Goal: Task Accomplishment & Management: Manage account settings

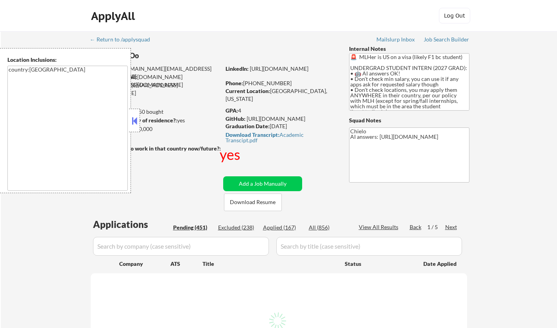
click at [131, 114] on div at bounding box center [134, 120] width 11 height 23
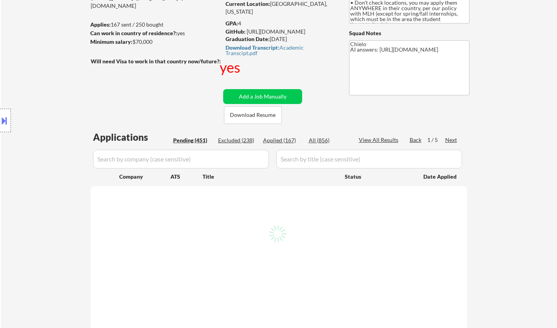
scroll to position [117, 0]
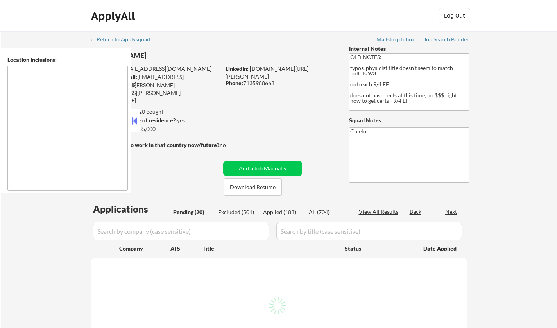
type textarea "[GEOGRAPHIC_DATA], [GEOGRAPHIC_DATA] [GEOGRAPHIC_DATA], [GEOGRAPHIC_DATA] [GEOG…"
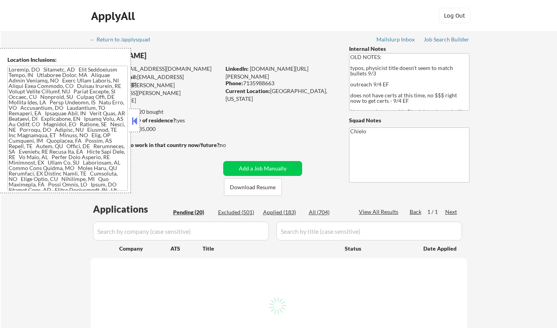
select select ""pending""
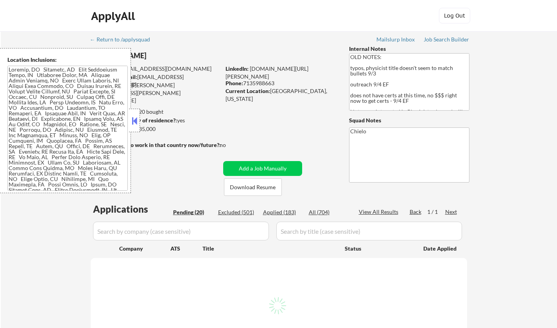
select select ""pending""
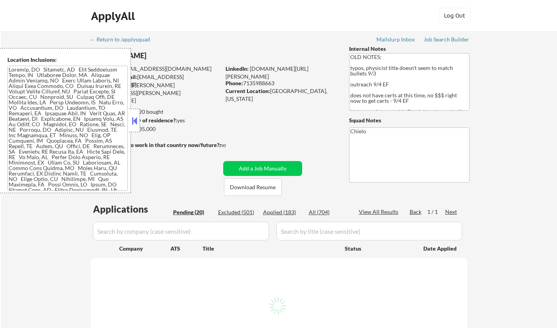
select select ""pending""
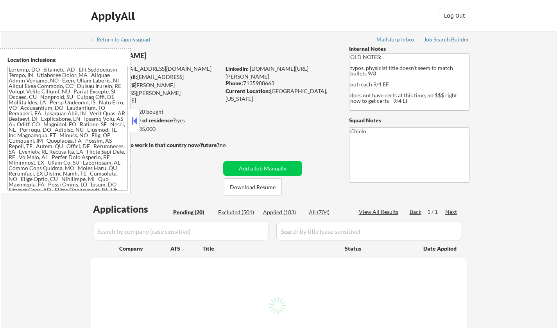
select select ""pending""
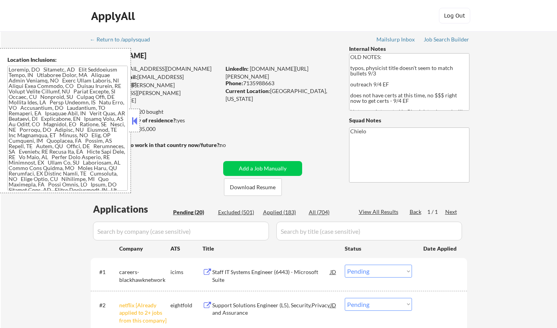
drag, startPoint x: 137, startPoint y: 113, endPoint x: 141, endPoint y: 117, distance: 5.8
click at [137, 114] on div at bounding box center [134, 120] width 11 height 23
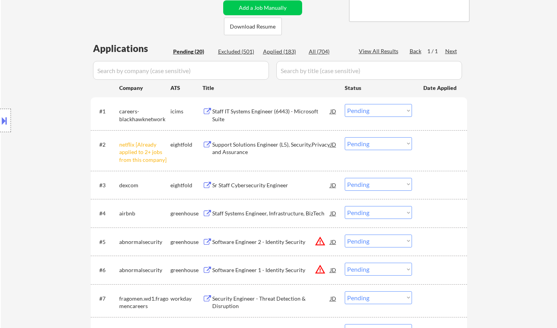
scroll to position [156, 0]
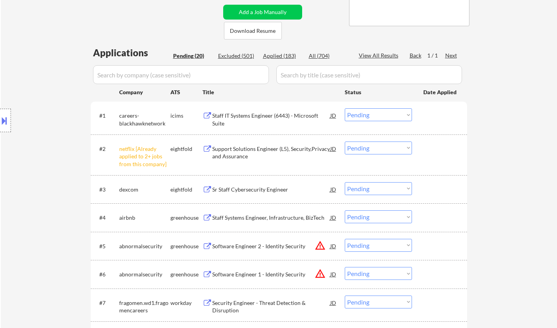
click at [386, 149] on select "Choose an option... Pending Applied Excluded (Questions) Excluded (Expired) Exc…" at bounding box center [378, 147] width 67 height 13
click at [345, 141] on select "Choose an option... Pending Applied Excluded (Questions) Excluded (Expired) Exc…" at bounding box center [378, 147] width 67 height 13
select select ""pending""
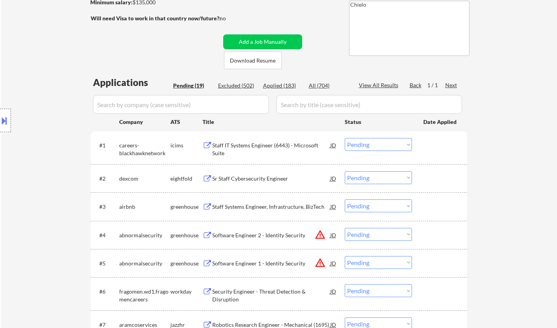
scroll to position [117, 0]
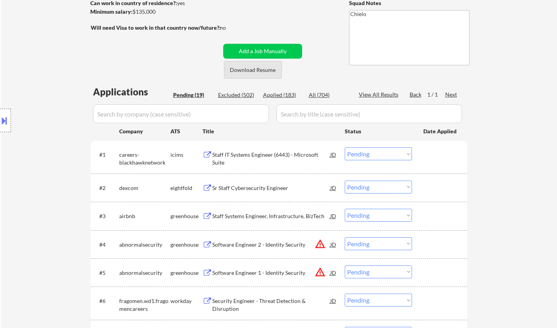
click at [256, 68] on button "Download Resume" at bounding box center [253, 70] width 58 height 18
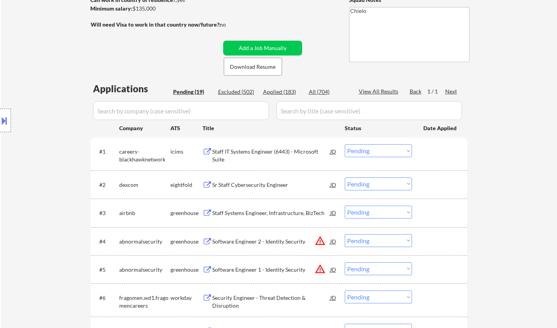
scroll to position [156, 0]
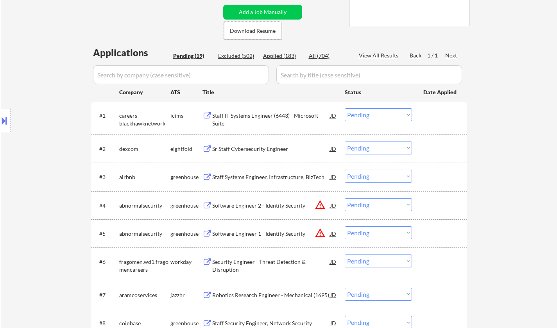
click at [262, 178] on div "Staff Systems Engineer, Infrastructure, BizTech" at bounding box center [271, 177] width 118 height 8
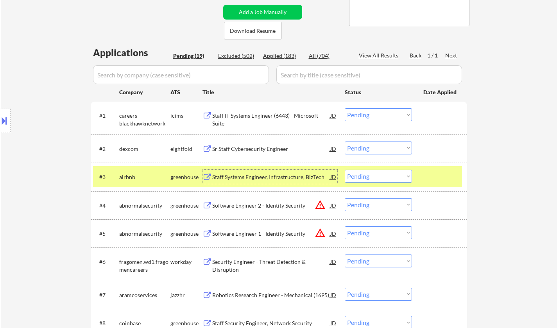
click at [385, 178] on select "Choose an option... Pending Applied Excluded (Questions) Excluded (Expired) Exc…" at bounding box center [378, 176] width 67 height 13
click at [345, 170] on select "Choose an option... Pending Applied Excluded (Questions) Excluded (Expired) Exc…" at bounding box center [378, 176] width 67 height 13
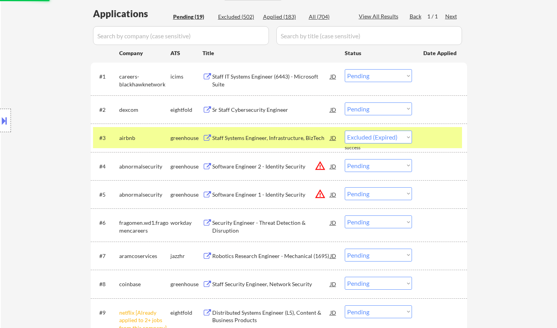
select select ""pending""
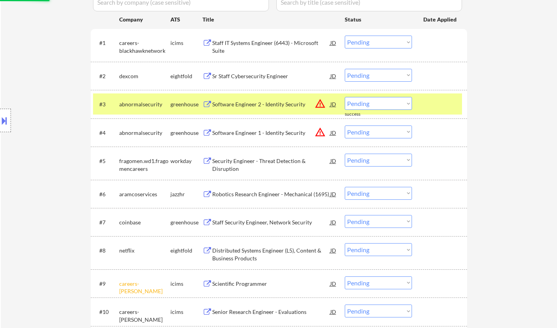
scroll to position [273, 0]
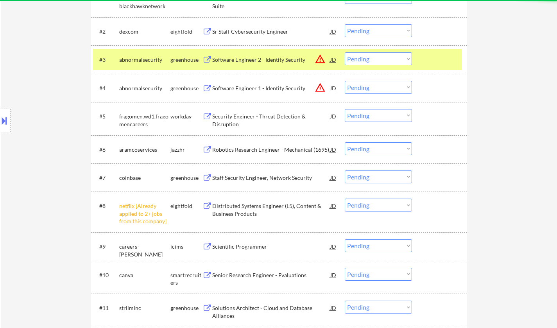
click at [402, 206] on select "Choose an option... Pending Applied Excluded (Questions) Excluded (Expired) Exc…" at bounding box center [378, 204] width 67 height 13
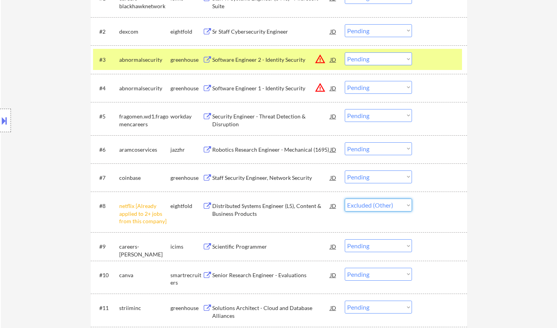
click at [345, 198] on select "Choose an option... Pending Applied Excluded (Questions) Excluded (Expired) Exc…" at bounding box center [378, 204] width 67 height 13
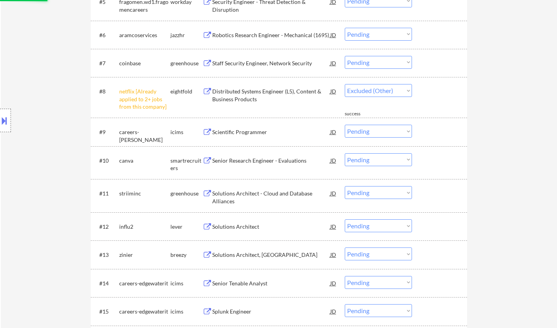
scroll to position [391, 0]
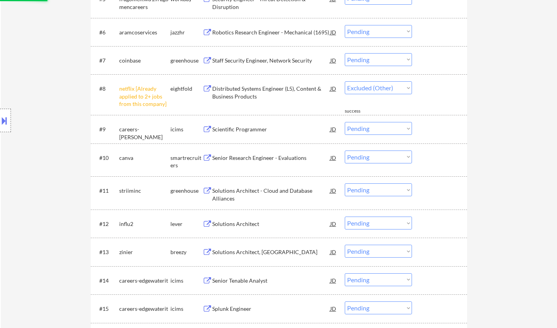
select select ""pending""
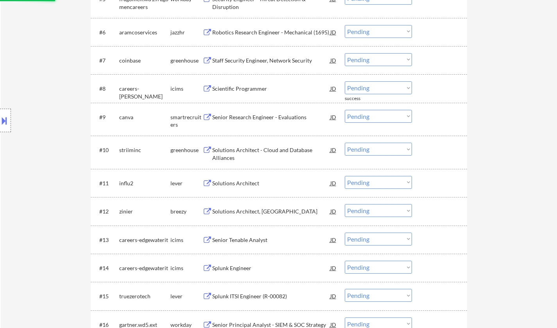
click at [258, 117] on div "Senior Research Engineer - Evaluations" at bounding box center [271, 117] width 118 height 8
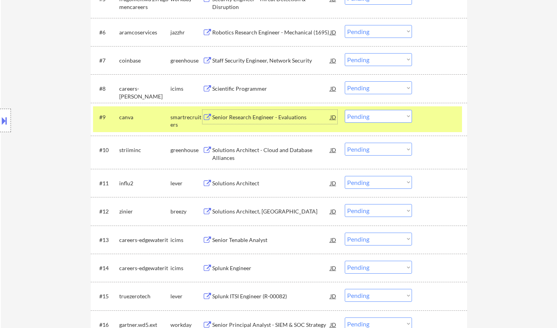
drag, startPoint x: 391, startPoint y: 116, endPoint x: 392, endPoint y: 121, distance: 5.1
click at [391, 117] on select "Choose an option... Pending Applied Excluded (Questions) Excluded (Expired) Exc…" at bounding box center [378, 116] width 67 height 13
click at [345, 110] on select "Choose an option... Pending Applied Excluded (Questions) Excluded (Expired) Exc…" at bounding box center [378, 116] width 67 height 13
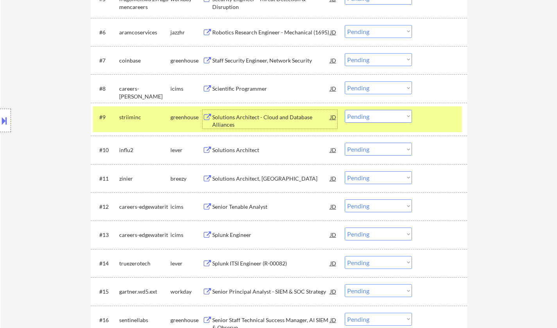
click at [248, 119] on div "Solutions Architect - Cloud and Database Alliances" at bounding box center [271, 120] width 118 height 15
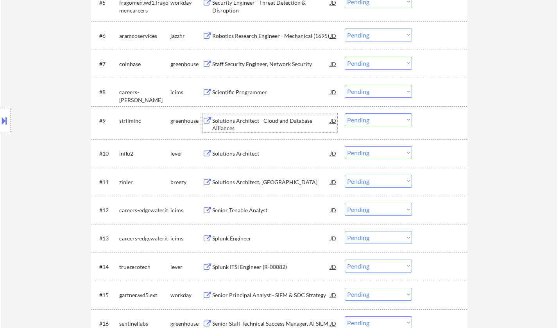
scroll to position [430, 0]
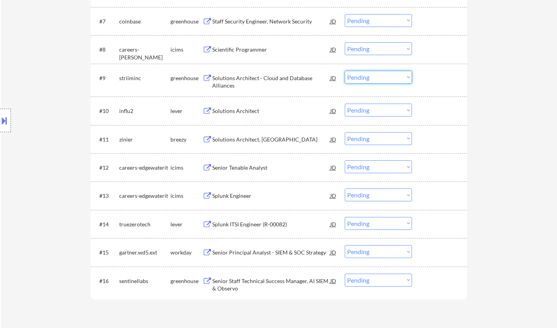
click at [369, 77] on select "Choose an option... Pending Applied Excluded (Questions) Excluded (Expired) Exc…" at bounding box center [378, 77] width 67 height 13
click at [345, 71] on select "Choose an option... Pending Applied Excluded (Questions) Excluded (Expired) Exc…" at bounding box center [378, 77] width 67 height 13
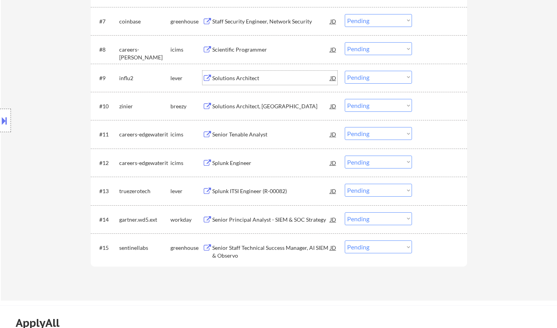
click at [236, 78] on div "Solutions Architect" at bounding box center [271, 78] width 118 height 8
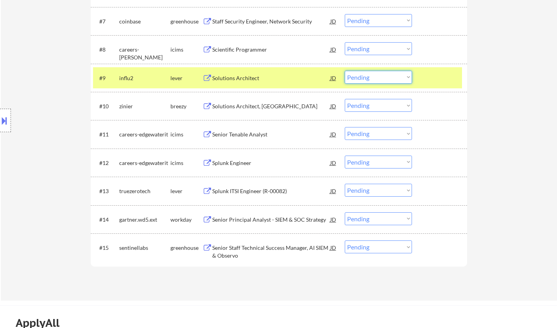
drag, startPoint x: 387, startPoint y: 77, endPoint x: 386, endPoint y: 83, distance: 6.4
click at [386, 78] on select "Choose an option... Pending Applied Excluded (Questions) Excluded (Expired) Exc…" at bounding box center [378, 77] width 67 height 13
click at [345, 71] on select "Choose an option... Pending Applied Excluded (Questions) Excluded (Expired) Exc…" at bounding box center [378, 77] width 67 height 13
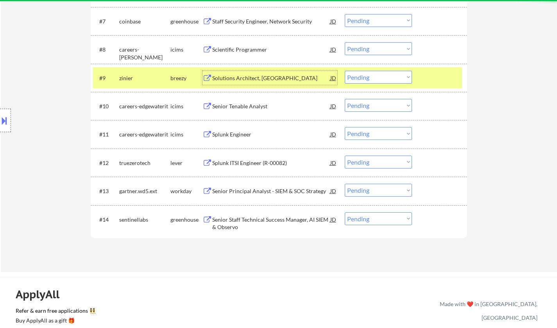
click at [240, 74] on div "Solutions Architect, US" at bounding box center [271, 78] width 118 height 8
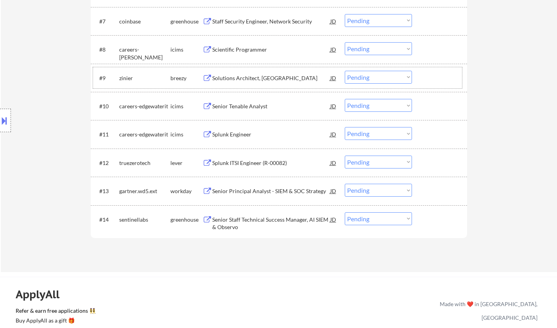
click at [397, 84] on div "#9 zinier breezy Solutions Architect, US JD Choose an option... Pending Applied…" at bounding box center [277, 77] width 369 height 21
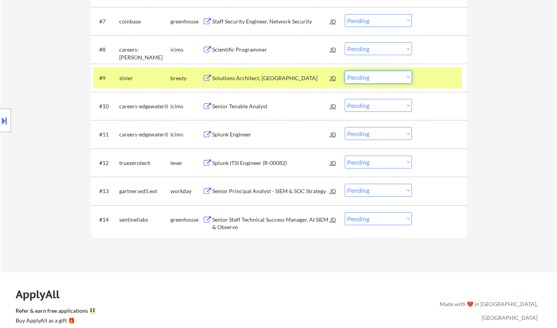
click at [392, 80] on select "Choose an option... Pending Applied Excluded (Questions) Excluded (Expired) Exc…" at bounding box center [378, 77] width 67 height 13
click at [345, 71] on select "Choose an option... Pending Applied Excluded (Questions) Excluded (Expired) Exc…" at bounding box center [378, 77] width 67 height 13
select select ""pending""
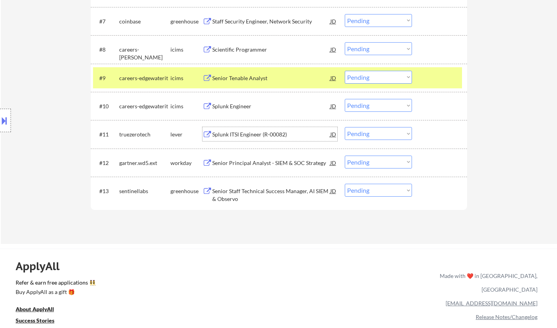
click at [251, 134] on div "Splunk ITSI Engineer (R-00082)" at bounding box center [271, 134] width 118 height 8
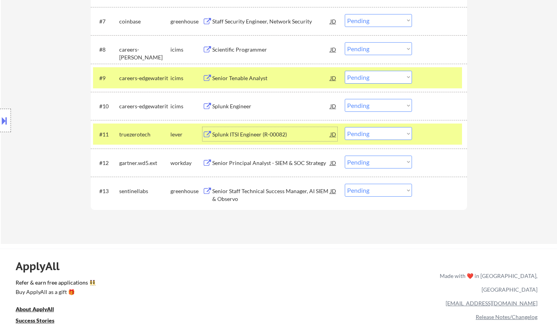
click at [395, 131] on select "Choose an option... Pending Applied Excluded (Questions) Excluded (Expired) Exc…" at bounding box center [378, 133] width 67 height 13
click at [345, 127] on select "Choose an option... Pending Applied Excluded (Questions) Excluded (Expired) Exc…" at bounding box center [378, 133] width 67 height 13
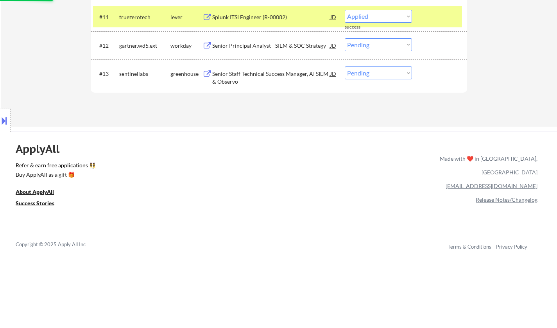
select select ""pending""
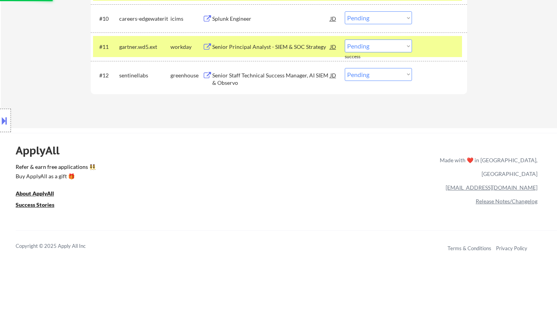
scroll to position [508, 0]
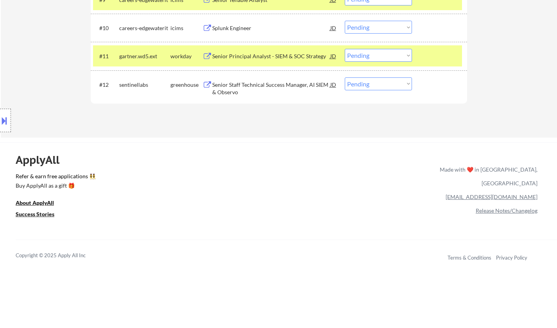
click at [263, 86] on div "Senior Staff Technical Success Manager, AI SIEM & Observo" at bounding box center [271, 88] width 118 height 15
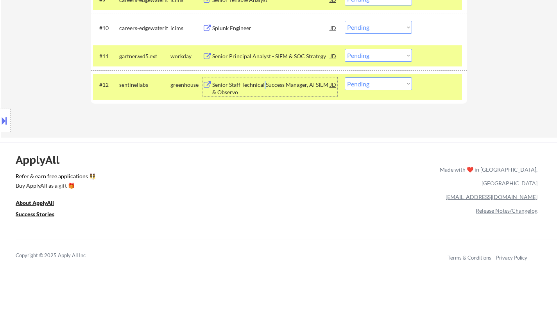
drag, startPoint x: 390, startPoint y: 84, endPoint x: 388, endPoint y: 89, distance: 5.4
click at [390, 84] on select "Choose an option... Pending Applied Excluded (Questions) Excluded (Expired) Exc…" at bounding box center [378, 83] width 67 height 13
select select ""applied""
click at [345, 77] on select "Choose an option... Pending Applied Excluded (Questions) Excluded (Expired) Exc…" at bounding box center [378, 83] width 67 height 13
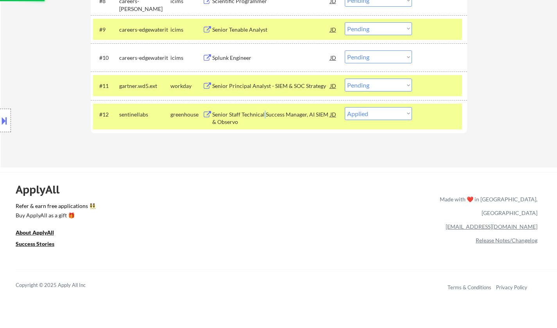
scroll to position [469, 0]
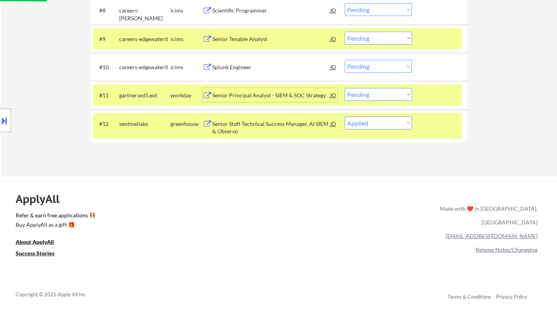
click at [259, 94] on div "Senior Principal Analyst - SIEM & SOC Strategy" at bounding box center [271, 95] width 118 height 8
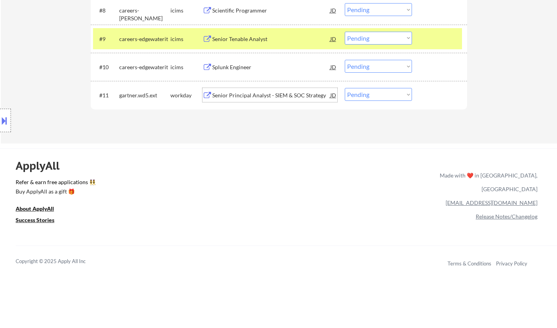
click at [370, 98] on select "Choose an option... Pending Applied Excluded (Questions) Excluded (Expired) Exc…" at bounding box center [378, 94] width 67 height 13
select select ""applied""
click at [345, 88] on select "Choose an option... Pending Applied Excluded (Questions) Excluded (Expired) Exc…" at bounding box center [378, 94] width 67 height 13
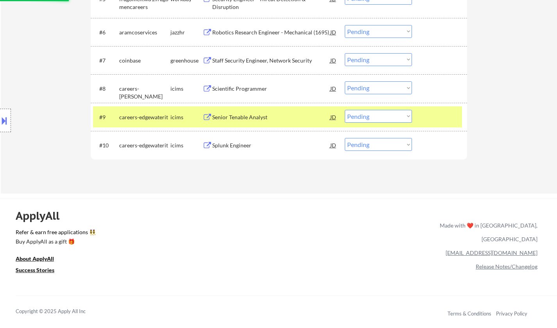
click at [237, 120] on div "Senior Tenable Analyst" at bounding box center [271, 117] width 118 height 8
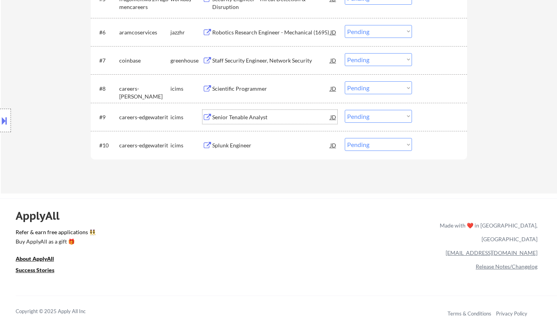
click at [371, 118] on select "Choose an option... Pending Applied Excluded (Questions) Excluded (Expired) Exc…" at bounding box center [378, 116] width 67 height 13
click at [345, 110] on select "Choose an option... Pending Applied Excluded (Questions) Excluded (Expired) Exc…" at bounding box center [378, 116] width 67 height 13
drag, startPoint x: 386, startPoint y: 117, endPoint x: 388, endPoint y: 121, distance: 4.7
click at [386, 117] on select "Choose an option... Pending Applied Excluded (Questions) Excluded (Expired) Exc…" at bounding box center [378, 116] width 67 height 13
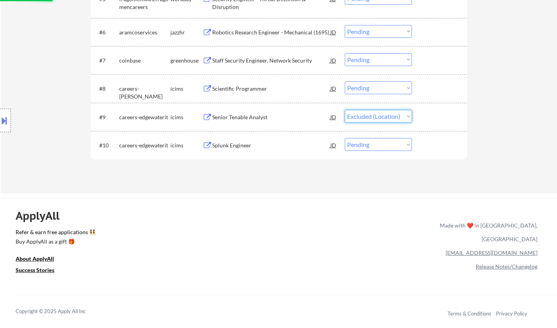
click at [345, 110] on select "Choose an option... Pending Applied Excluded (Questions) Excluded (Expired) Exc…" at bounding box center [378, 116] width 67 height 13
select select ""pending""
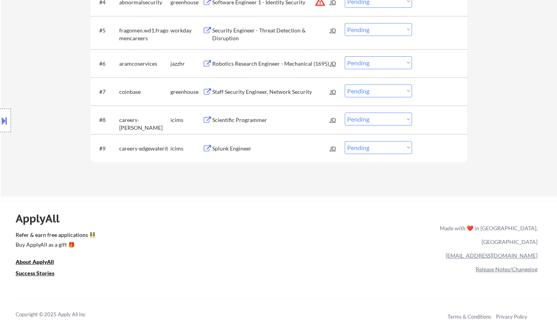
scroll to position [352, 0]
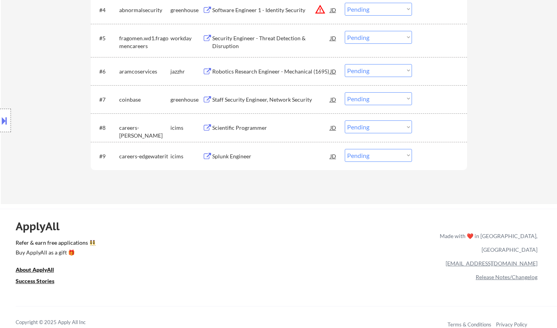
click at [255, 98] on div "Staff Security Engineer, Network Security" at bounding box center [271, 100] width 118 height 8
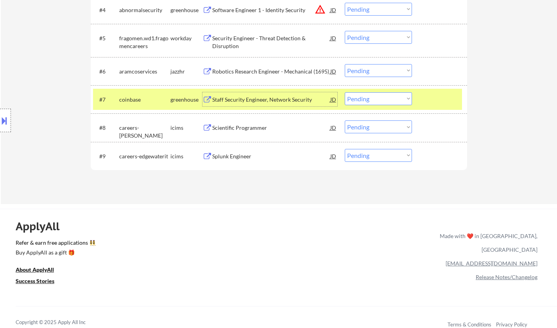
click at [256, 100] on div "Staff Security Engineer, Network Security" at bounding box center [271, 100] width 118 height 8
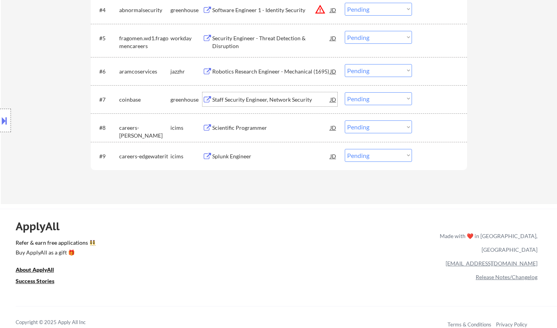
click at [380, 93] on select "Choose an option... Pending Applied Excluded (Questions) Excluded (Expired) Exc…" at bounding box center [378, 98] width 67 height 13
click at [345, 92] on select "Choose an option... Pending Applied Excluded (Questions) Excluded (Expired) Exc…" at bounding box center [378, 98] width 67 height 13
select select ""pending""
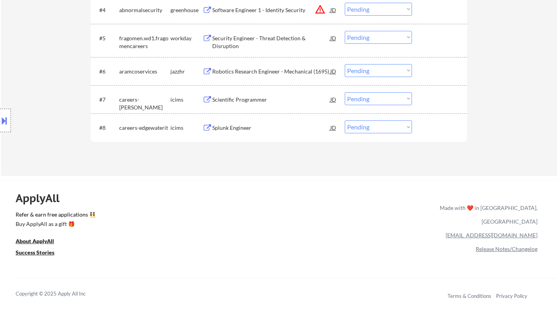
scroll to position [312, 0]
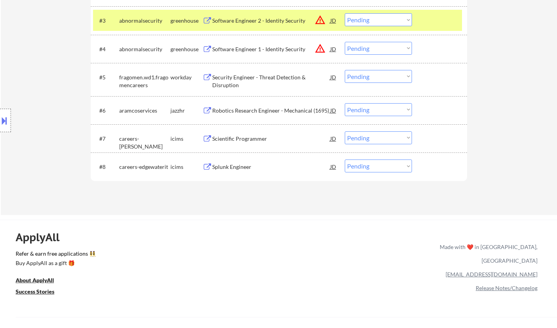
click at [251, 80] on div "Security Engineer - Threat Detection & Disruption" at bounding box center [271, 80] width 118 height 15
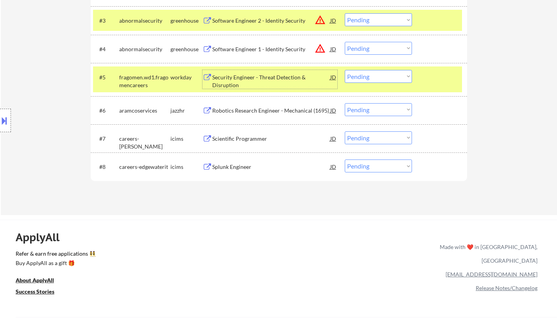
drag, startPoint x: 380, startPoint y: 74, endPoint x: 384, endPoint y: 82, distance: 8.4
click at [380, 74] on select "Choose an option... Pending Applied Excluded (Questions) Excluded (Expired) Exc…" at bounding box center [378, 76] width 67 height 13
click at [345, 70] on select "Choose an option... Pending Applied Excluded (Questions) Excluded (Expired) Exc…" at bounding box center [378, 76] width 67 height 13
select select ""pending""
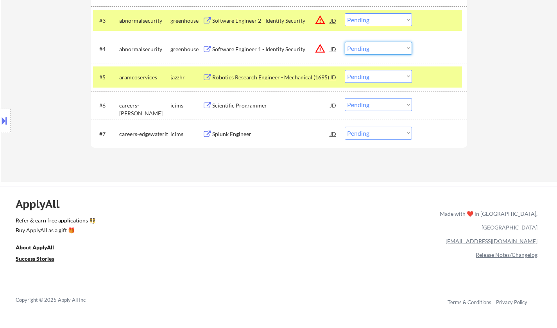
click at [380, 52] on select "Choose an option... Pending Applied Excluded (Questions) Excluded (Expired) Exc…" at bounding box center [378, 48] width 67 height 13
click at [345, 42] on select "Choose an option... Pending Applied Excluded (Questions) Excluded (Expired) Exc…" at bounding box center [378, 48] width 67 height 13
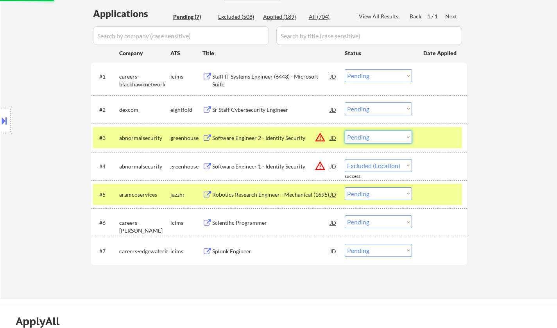
drag, startPoint x: 377, startPoint y: 136, endPoint x: 384, endPoint y: 143, distance: 9.7
click at [377, 136] on select "Choose an option... Pending Applied Excluded (Questions) Excluded (Expired) Exc…" at bounding box center [378, 136] width 67 height 13
select select ""pending""
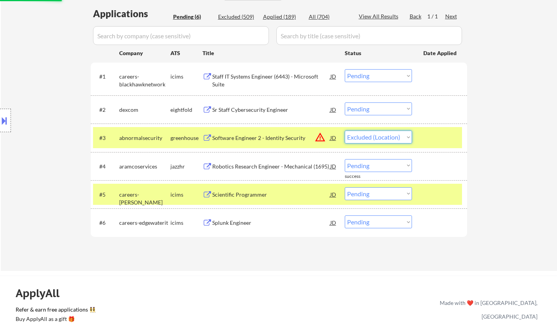
click at [345, 130] on select "Choose an option... Pending Applied Excluded (Questions) Excluded (Expired) Exc…" at bounding box center [378, 136] width 67 height 13
select select ""pending""
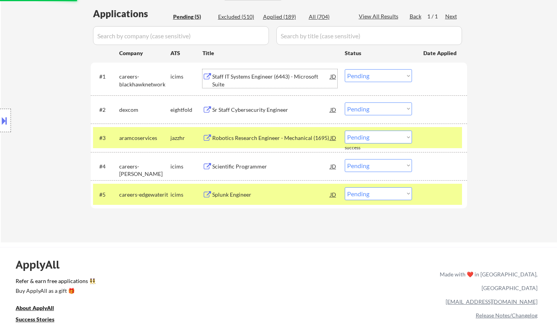
click at [270, 78] on div "Staff IT Systems Engineer (6443) - Microsoft Suite" at bounding box center [271, 80] width 118 height 15
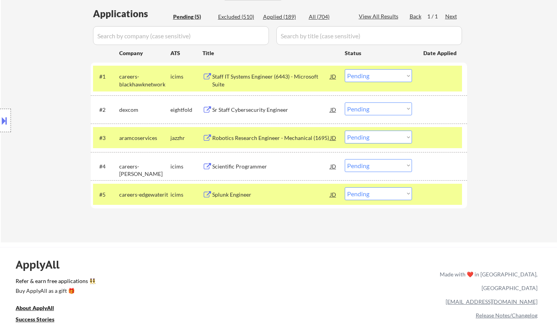
click at [0, 122] on button at bounding box center [4, 120] width 9 height 13
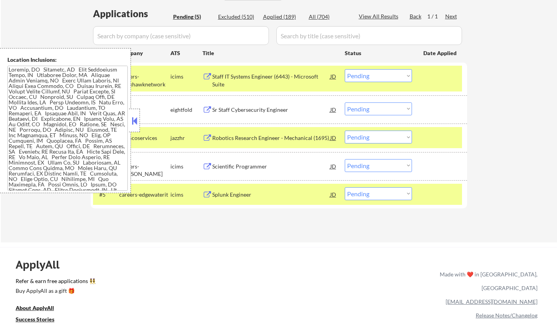
click at [134, 122] on button at bounding box center [134, 121] width 9 height 12
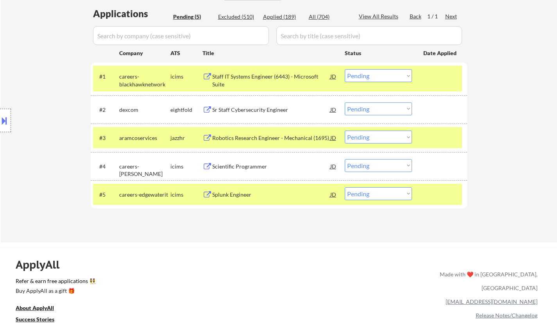
click at [5, 112] on div at bounding box center [5, 120] width 11 height 23
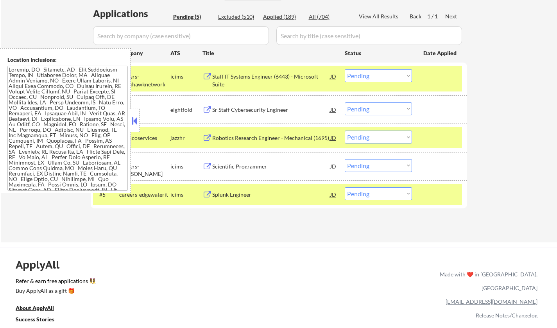
click at [130, 119] on button at bounding box center [134, 121] width 9 height 12
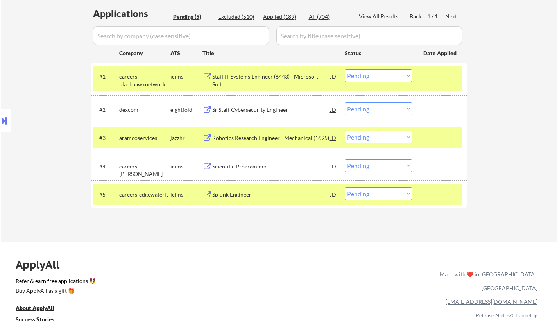
click at [379, 195] on select "Choose an option... Pending Applied Excluded (Questions) Excluded (Expired) Exc…" at bounding box center [378, 193] width 67 height 13
select select ""excluded__expired_""
click at [345, 187] on select "Choose an option... Pending Applied Excluded (Questions) Excluded (Expired) Exc…" at bounding box center [378, 193] width 67 height 13
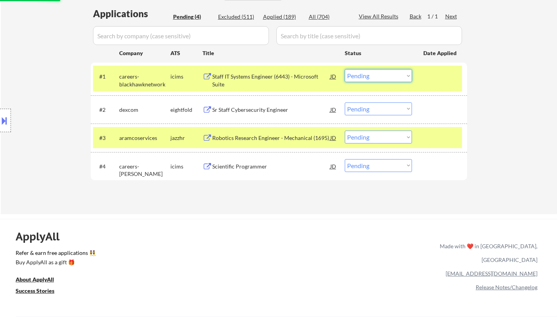
drag, startPoint x: 368, startPoint y: 79, endPoint x: 371, endPoint y: 80, distance: 4.0
click at [368, 79] on select "Choose an option... Pending Applied Excluded (Questions) Excluded (Expired) Exc…" at bounding box center [378, 75] width 67 height 13
click at [345, 69] on select "Choose an option... Pending Applied Excluded (Questions) Excluded (Expired) Exc…" at bounding box center [378, 75] width 67 height 13
select select ""pending""
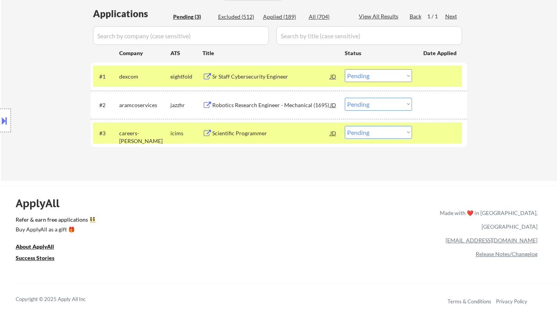
click at [241, 104] on div "Robotics Research Engineer - Mechanical (1695)" at bounding box center [271, 105] width 118 height 8
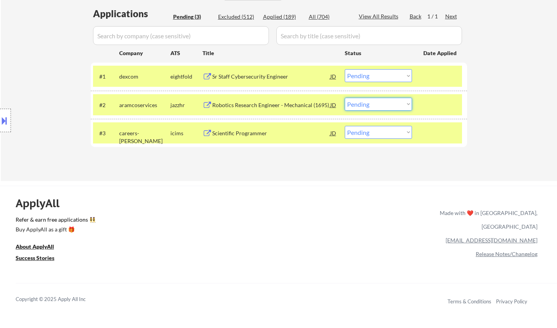
click at [381, 103] on select "Choose an option... Pending Applied Excluded (Questions) Excluded (Expired) Exc…" at bounding box center [378, 104] width 67 height 13
click at [345, 98] on select "Choose an option... Pending Applied Excluded (Questions) Excluded (Expired) Exc…" at bounding box center [378, 104] width 67 height 13
select select ""pending""
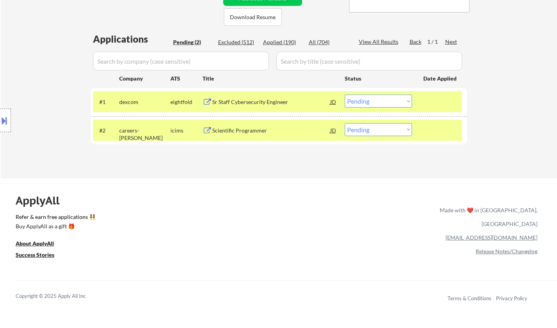
scroll to position [156, 0]
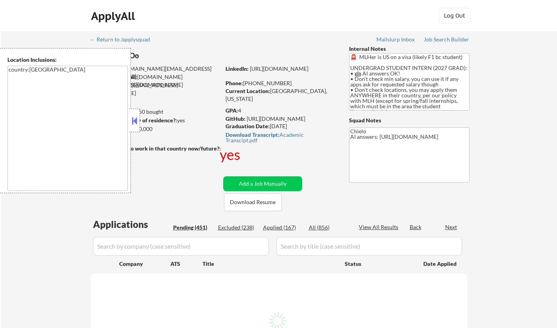
select select ""pending""
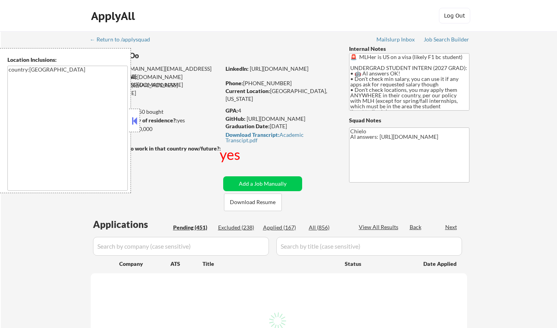
select select ""pending""
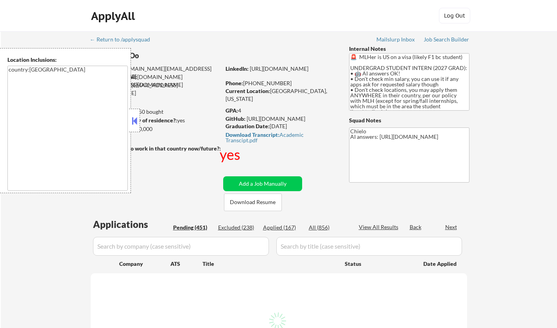
select select ""pending""
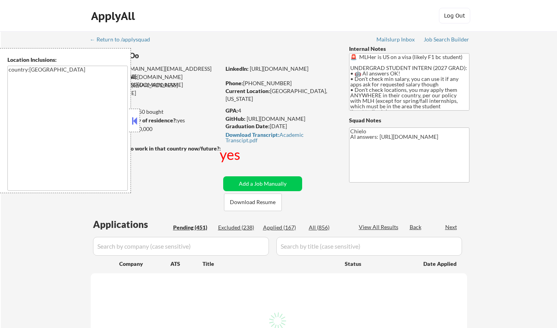
select select ""pending""
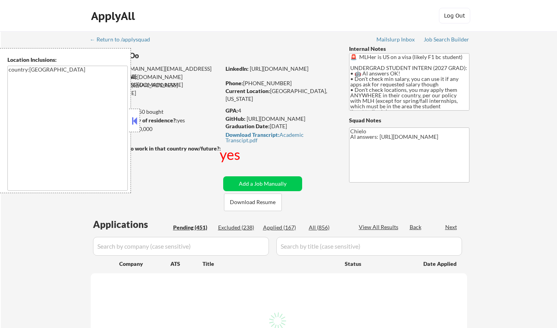
select select ""pending""
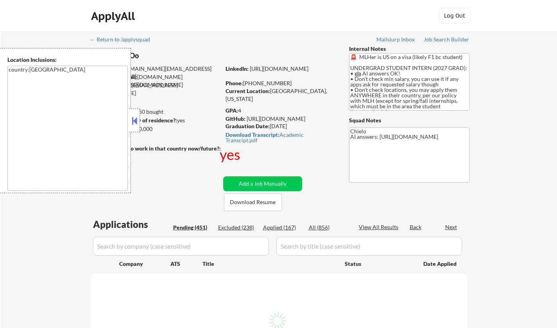
select select ""pending""
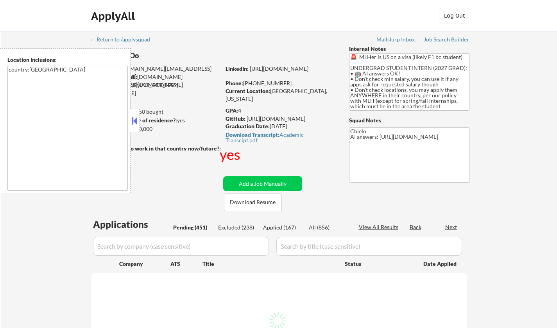
select select ""pending""
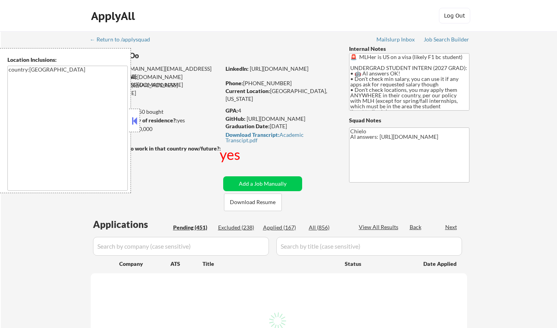
select select ""pending""
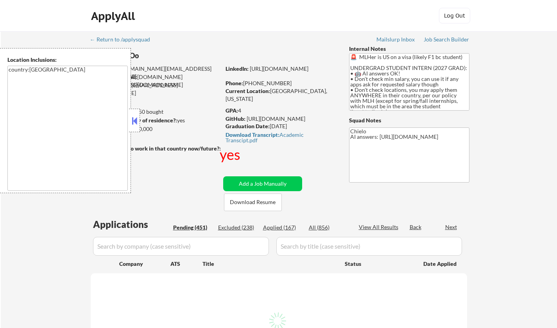
select select ""pending""
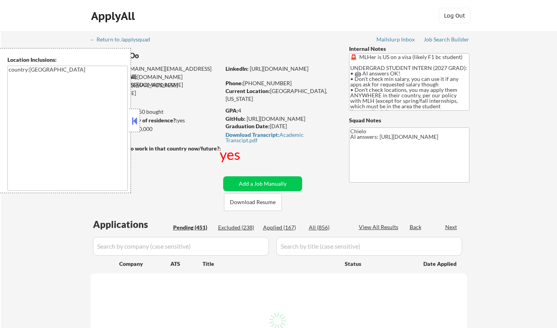
select select ""pending""
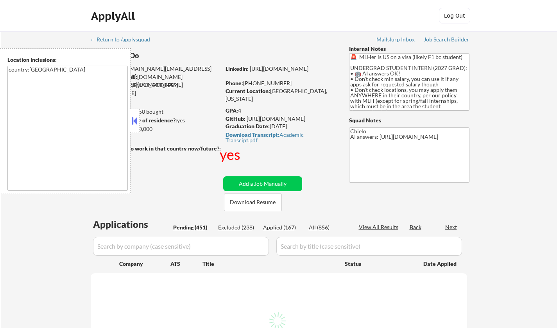
select select ""pending""
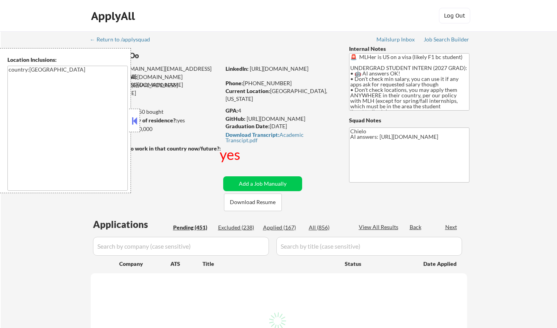
select select ""pending""
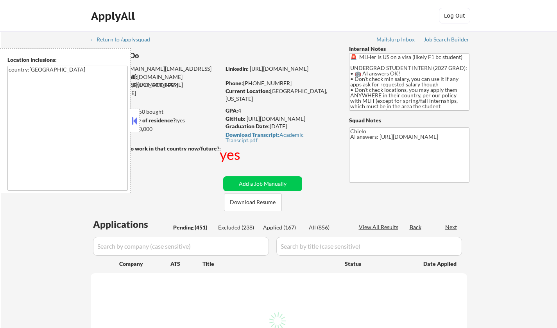
select select ""pending""
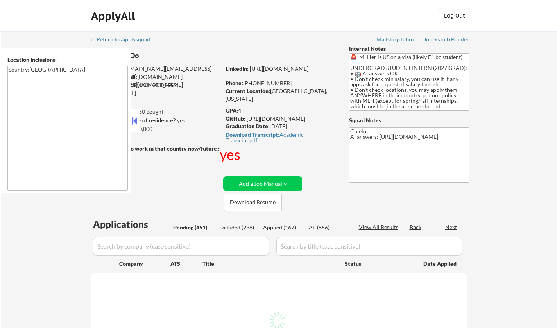
select select ""pending""
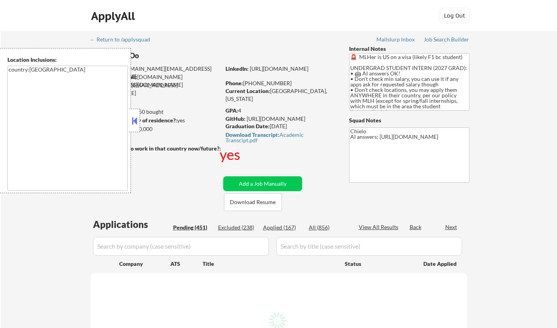
select select ""pending""
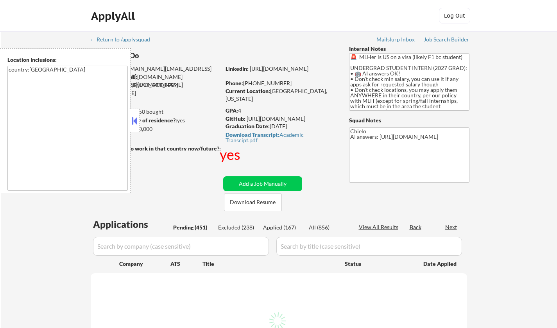
select select ""pending""
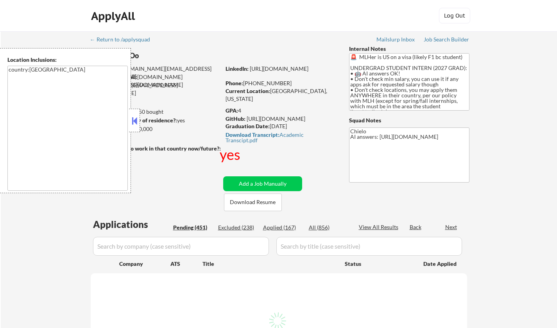
select select ""pending""
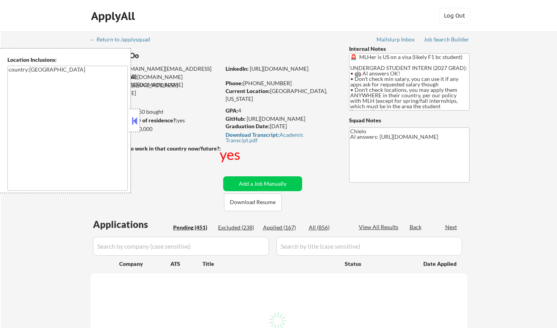
select select ""pending""
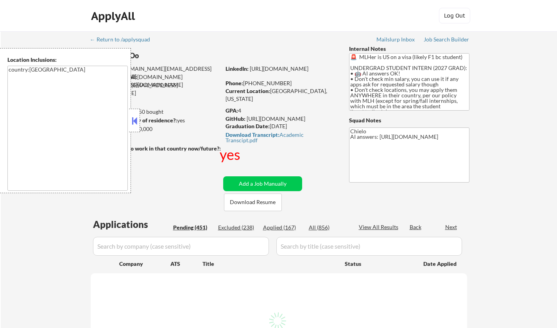
select select ""pending""
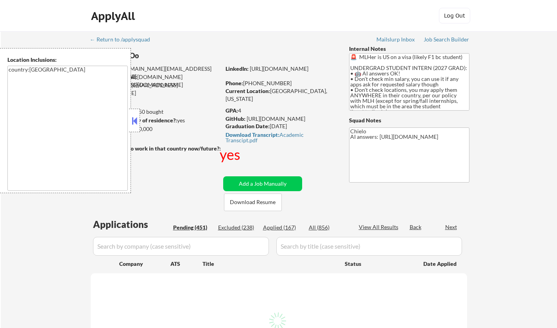
select select ""pending""
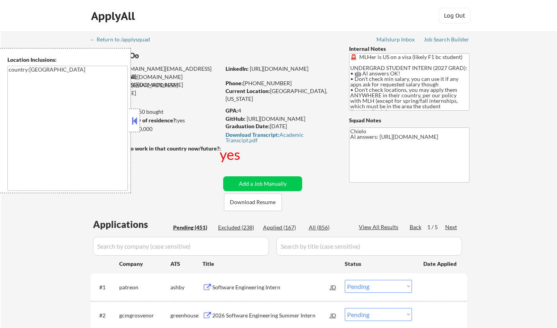
click at [131, 120] on button at bounding box center [134, 121] width 9 height 12
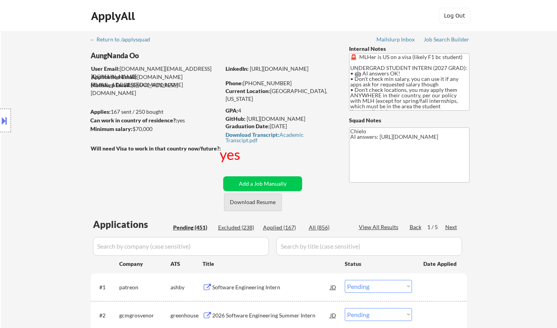
click at [258, 201] on button "Download Resume" at bounding box center [253, 202] width 58 height 18
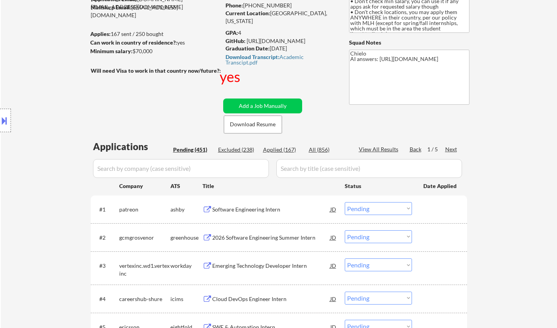
scroll to position [117, 0]
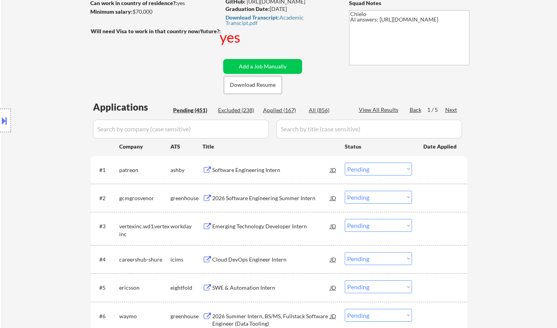
click at [251, 171] on div "Software Engineering Intern" at bounding box center [271, 170] width 118 height 8
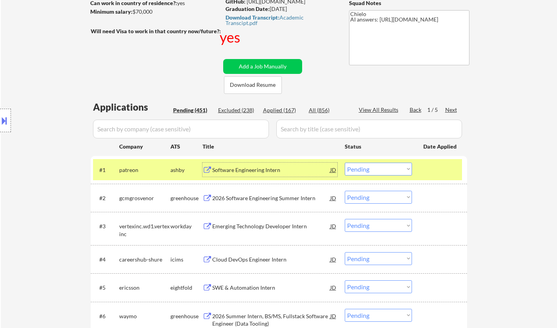
drag, startPoint x: 379, startPoint y: 167, endPoint x: 380, endPoint y: 174, distance: 7.1
click at [379, 167] on select "Choose an option... Pending Applied Excluded (Questions) Excluded (Expired) Exc…" at bounding box center [378, 168] width 67 height 13
click at [345, 162] on select "Choose an option... Pending Applied Excluded (Questions) Excluded (Expired) Exc…" at bounding box center [378, 168] width 67 height 13
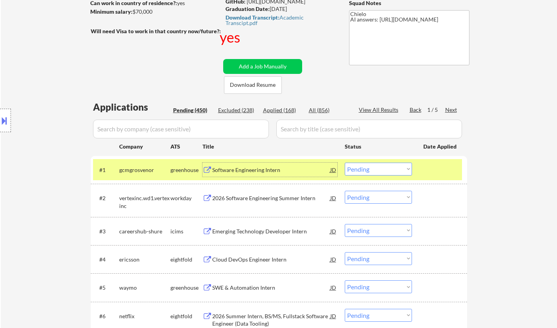
click at [248, 166] on div "Software Engineering Intern" at bounding box center [271, 170] width 118 height 8
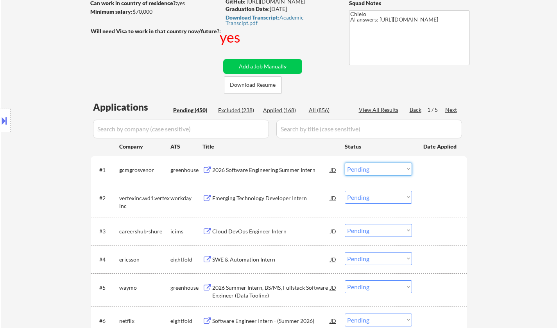
drag, startPoint x: 385, startPoint y: 167, endPoint x: 383, endPoint y: 174, distance: 7.3
click at [385, 168] on select "Choose an option... Pending Applied Excluded (Questions) Excluded (Expired) Exc…" at bounding box center [378, 168] width 67 height 13
click at [345, 162] on select "Choose an option... Pending Applied Excluded (Questions) Excluded (Expired) Exc…" at bounding box center [378, 168] width 67 height 13
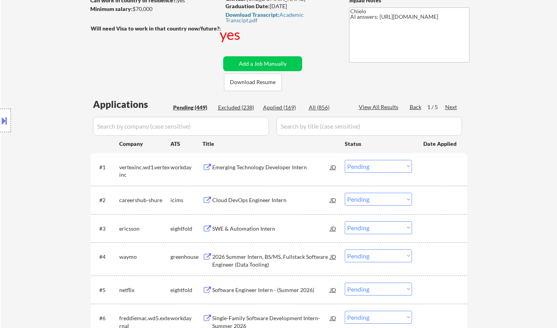
scroll to position [156, 0]
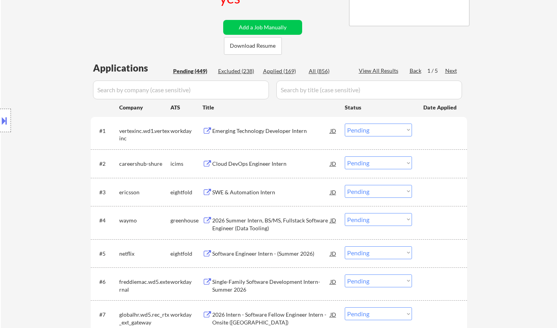
click at [235, 125] on div "Emerging Technology Developer Intern" at bounding box center [271, 130] width 118 height 14
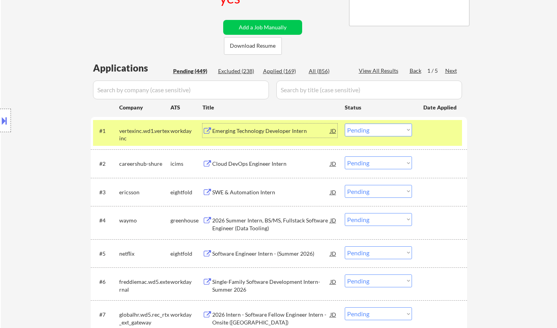
click at [399, 125] on select "Choose an option... Pending Applied Excluded (Questions) Excluded (Expired) Exc…" at bounding box center [378, 129] width 67 height 13
click at [345, 123] on select "Choose an option... Pending Applied Excluded (Questions) Excluded (Expired) Exc…" at bounding box center [378, 129] width 67 height 13
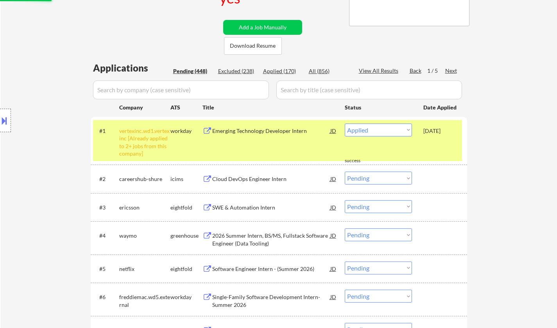
select select ""pending""
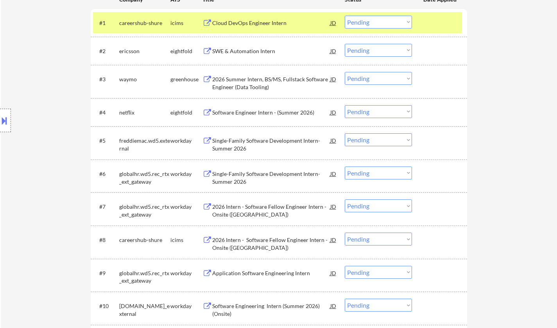
scroll to position [391, 0]
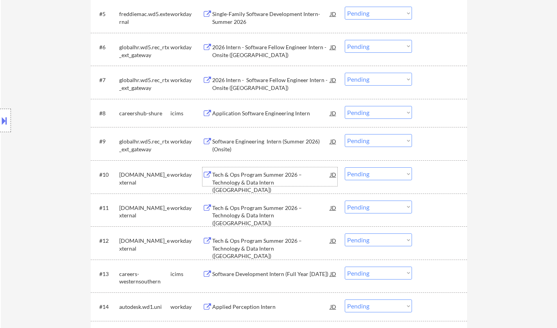
click at [257, 177] on div "Tech & Ops Program Summer 2026 – Technology & Data Intern ([GEOGRAPHIC_DATA])" at bounding box center [271, 182] width 118 height 23
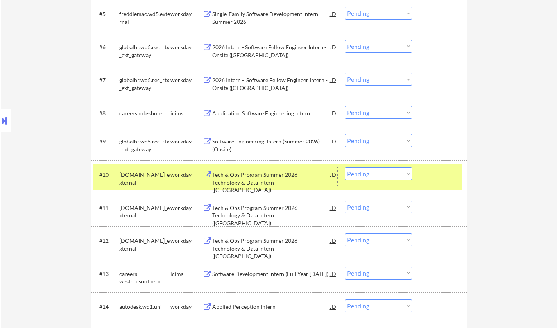
click at [381, 177] on select "Choose an option... Pending Applied Excluded (Questions) Excluded (Expired) Exc…" at bounding box center [378, 173] width 67 height 13
click at [345, 167] on select "Choose an option... Pending Applied Excluded (Questions) Excluded (Expired) Exc…" at bounding box center [378, 173] width 67 height 13
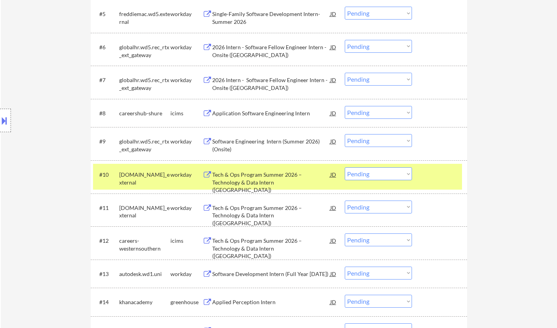
click at [386, 176] on select "Choose an option... Pending Applied Excluded (Questions) Excluded (Expired) Exc…" at bounding box center [378, 173] width 67 height 13
click at [345, 167] on select "Choose an option... Pending Applied Excluded (Questions) Excluded (Expired) Exc…" at bounding box center [378, 173] width 67 height 13
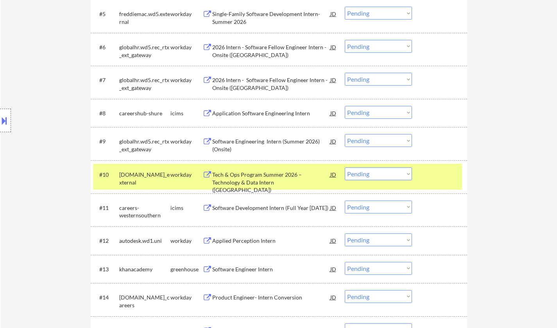
click at [363, 168] on select "Choose an option... Pending Applied Excluded (Questions) Excluded (Expired) Exc…" at bounding box center [378, 173] width 67 height 13
click at [345, 167] on select "Choose an option... Pending Applied Excluded (Questions) Excluded (Expired) Exc…" at bounding box center [378, 173] width 67 height 13
click at [263, 136] on div "Software Engineering Intern (Summer 2026) (Onsite)" at bounding box center [271, 143] width 118 height 19
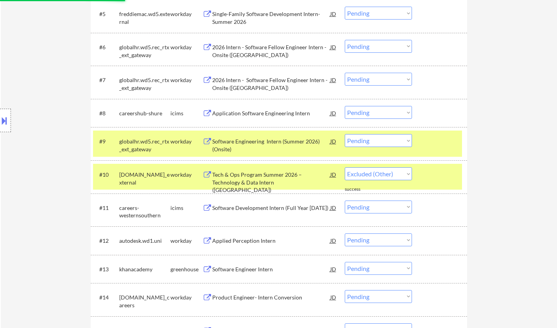
select select ""pending""
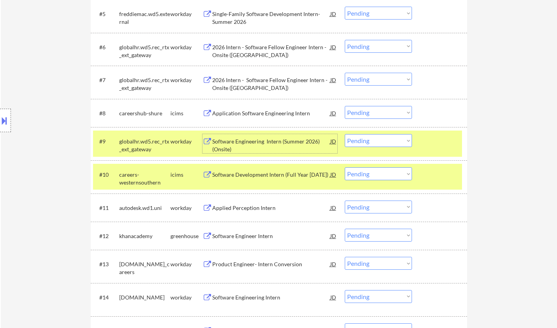
click at [379, 143] on select "Choose an option... Pending Applied Excluded (Questions) Excluded (Expired) Exc…" at bounding box center [378, 140] width 67 height 13
click at [345, 134] on select "Choose an option... Pending Applied Excluded (Questions) Excluded (Expired) Exc…" at bounding box center [378, 140] width 67 height 13
select select ""pending""
drag, startPoint x: 372, startPoint y: 77, endPoint x: 375, endPoint y: 82, distance: 5.6
click at [372, 77] on select "Choose an option... Pending Applied Excluded (Questions) Excluded (Expired) Exc…" at bounding box center [378, 79] width 67 height 13
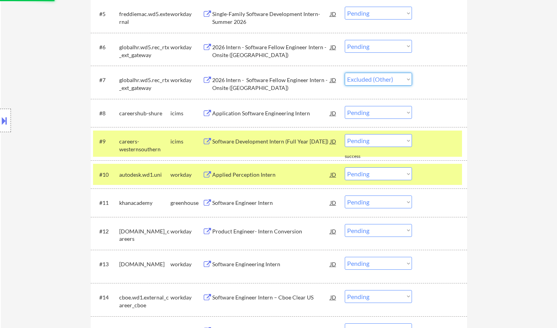
click at [345, 73] on select "Choose an option... Pending Applied Excluded (Questions) Excluded (Expired) Exc…" at bounding box center [378, 79] width 67 height 13
click at [372, 41] on select "Choose an option... Pending Applied Excluded (Questions) Excluded (Expired) Exc…" at bounding box center [378, 46] width 67 height 13
select select ""pending""
click at [345, 40] on select "Choose an option... Pending Applied Excluded (Questions) Excluded (Expired) Exc…" at bounding box center [378, 46] width 67 height 13
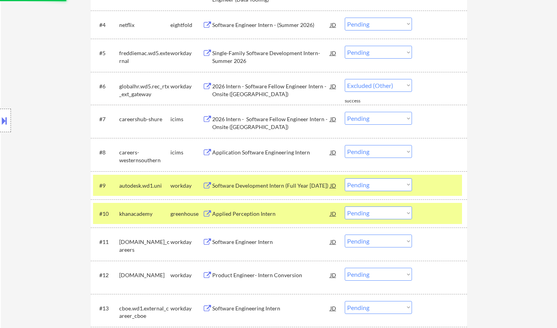
select select ""pending""
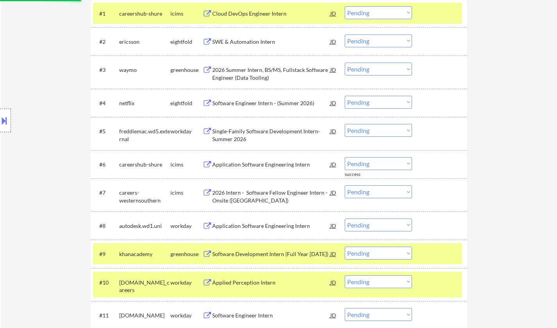
scroll to position [234, 0]
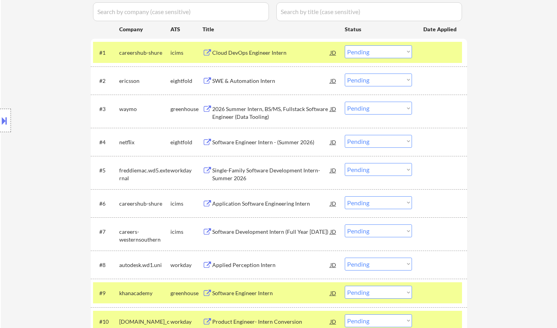
click at [269, 114] on div "2026 Summer Intern, BS/MS, Fullstack Software Engineer (Data Tooling)" at bounding box center [271, 112] width 118 height 15
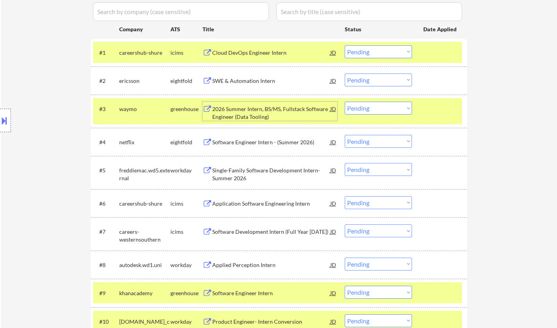
click at [388, 115] on div "#3 waymo greenhouse 2026 Summer Intern, BS/MS, Fullstack Software Engineer (Dat…" at bounding box center [277, 111] width 369 height 26
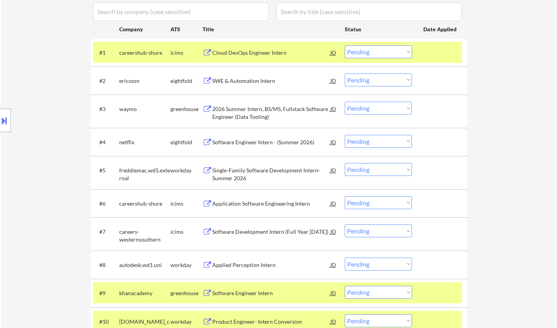
click at [380, 104] on select "Choose an option... Pending Applied Excluded (Questions) Excluded (Expired) Exc…" at bounding box center [378, 108] width 67 height 13
click at [345, 102] on select "Choose an option... Pending Applied Excluded (Questions) Excluded (Expired) Exc…" at bounding box center [378, 108] width 67 height 13
select select ""pending""
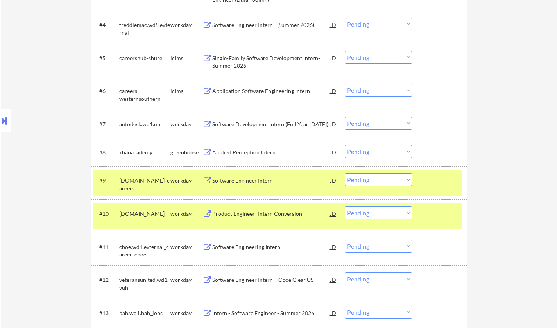
scroll to position [789, 0]
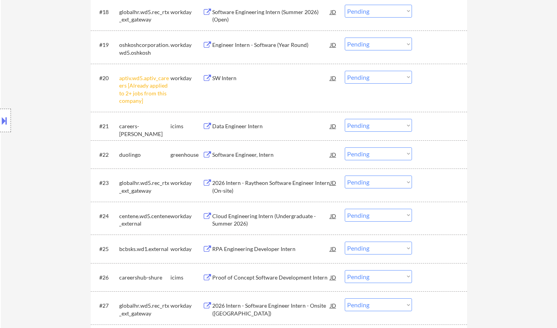
click at [248, 158] on div "Software Engineer, Intern" at bounding box center [271, 155] width 118 height 8
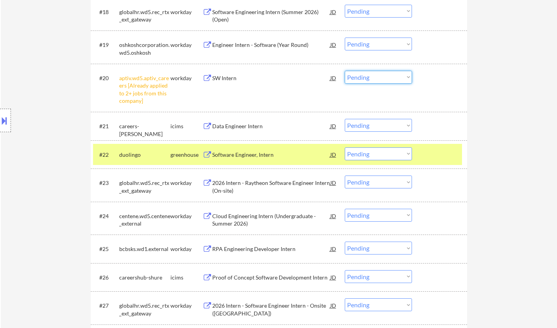
drag, startPoint x: 401, startPoint y: 77, endPoint x: 400, endPoint y: 82, distance: 4.5
click at [401, 77] on select "Choose an option... Pending Applied Excluded (Questions) Excluded (Expired) Exc…" at bounding box center [378, 77] width 67 height 13
click at [345, 71] on select "Choose an option... Pending Applied Excluded (Questions) Excluded (Expired) Exc…" at bounding box center [378, 77] width 67 height 13
select select ""pending""
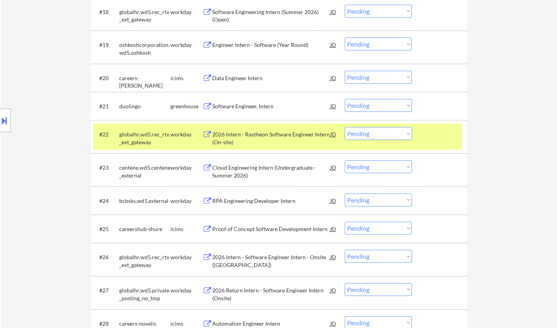
drag, startPoint x: 377, startPoint y: 104, endPoint x: 382, endPoint y: 111, distance: 8.4
click at [377, 104] on select "Choose an option... Pending Applied Excluded (Questions) Excluded (Expired) Exc…" at bounding box center [378, 105] width 67 height 13
click at [345, 99] on select "Choose an option... Pending Applied Excluded (Questions) Excluded (Expired) Exc…" at bounding box center [378, 105] width 67 height 13
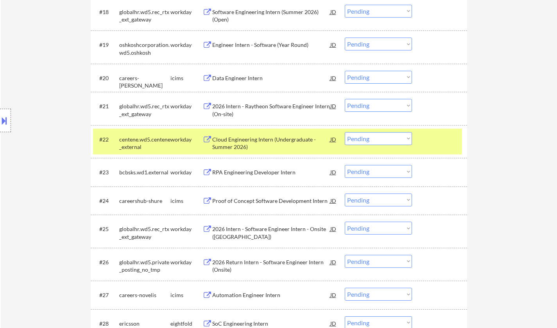
click at [380, 106] on select "Choose an option... Pending Applied Excluded (Questions) Excluded (Expired) Exc…" at bounding box center [378, 105] width 67 height 13
click at [345, 99] on select "Choose an option... Pending Applied Excluded (Questions) Excluded (Expired) Exc…" at bounding box center [378, 105] width 67 height 13
click at [259, 48] on div "Engineer Intern - Software (Year Round)" at bounding box center [271, 44] width 118 height 14
select select ""pending""
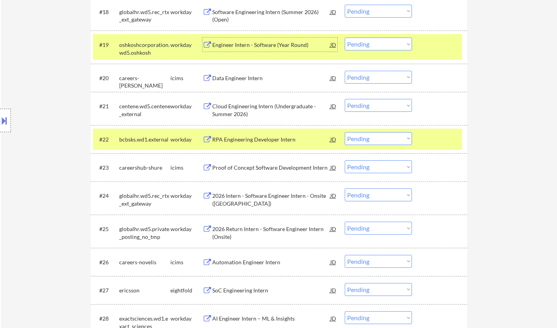
drag, startPoint x: 379, startPoint y: 41, endPoint x: 421, endPoint y: 171, distance: 135.8
click at [380, 43] on select "Choose an option... Pending Applied Excluded (Questions) Excluded (Expired) Exc…" at bounding box center [378, 43] width 67 height 13
click at [345, 37] on select "Choose an option... Pending Applied Excluded (Questions) Excluded (Expired) Exc…" at bounding box center [378, 43] width 67 height 13
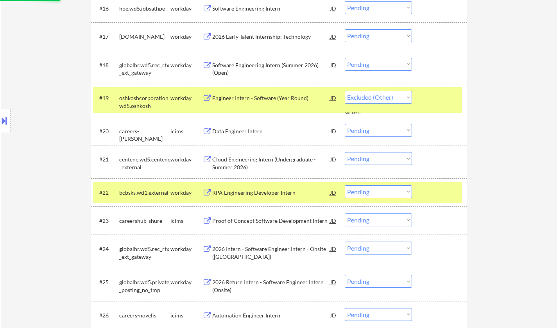
scroll to position [711, 0]
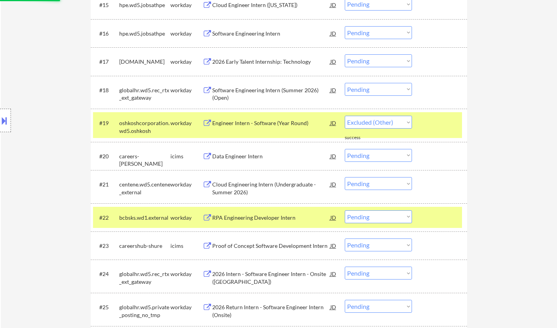
select select ""pending""
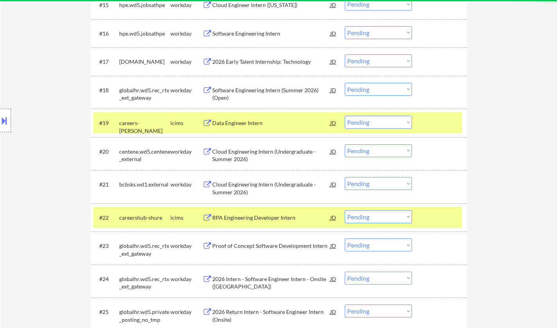
click at [389, 92] on select "Choose an option... Pending Applied Excluded (Questions) Excluded (Expired) Exc…" at bounding box center [378, 89] width 67 height 13
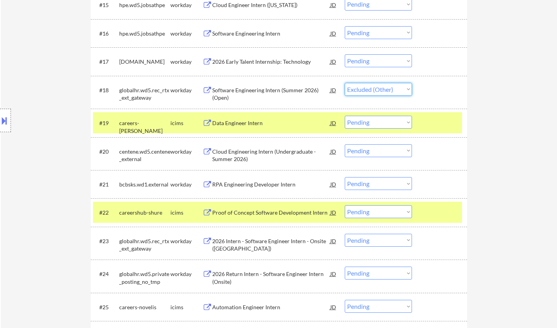
click at [345, 83] on select "Choose an option... Pending Applied Excluded (Questions) Excluded (Expired) Exc…" at bounding box center [378, 89] width 67 height 13
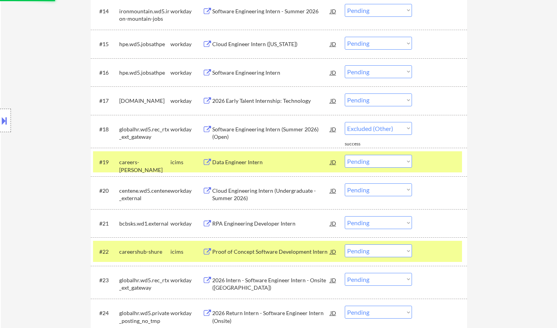
scroll to position [633, 0]
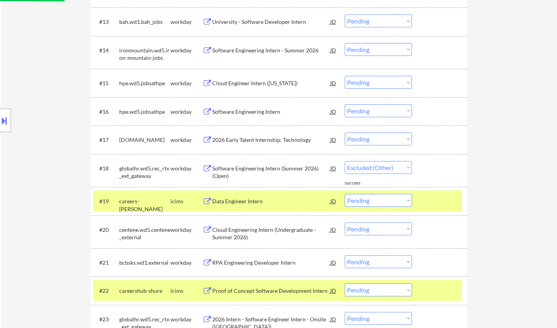
click at [250, 108] on div "Software Engineering Intern" at bounding box center [271, 112] width 118 height 8
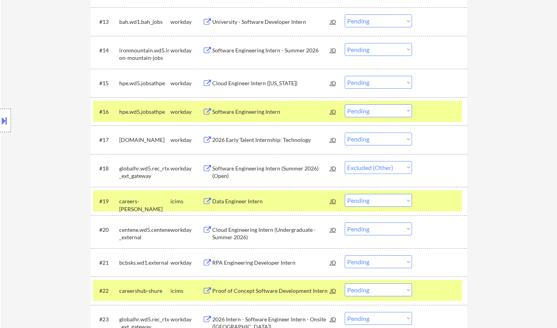
select select ""pending""
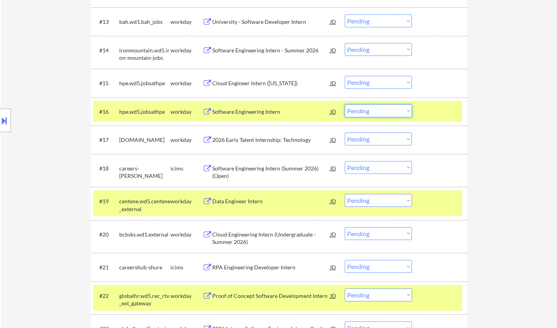
drag, startPoint x: 380, startPoint y: 110, endPoint x: 380, endPoint y: 114, distance: 4.7
click at [380, 110] on select "Choose an option... Pending Applied Excluded (Questions) Excluded (Expired) Exc…" at bounding box center [378, 110] width 67 height 13
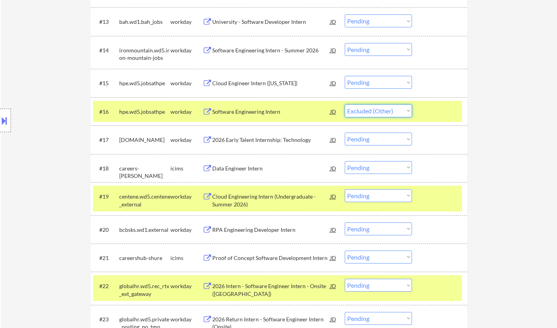
click at [345, 104] on select "Choose an option... Pending Applied Excluded (Questions) Excluded (Expired) Exc…" at bounding box center [378, 110] width 67 height 13
select select ""pending""
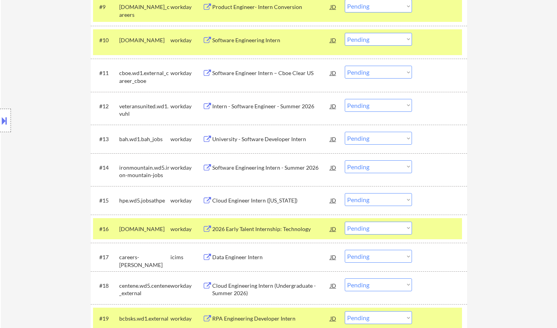
scroll to position [477, 0]
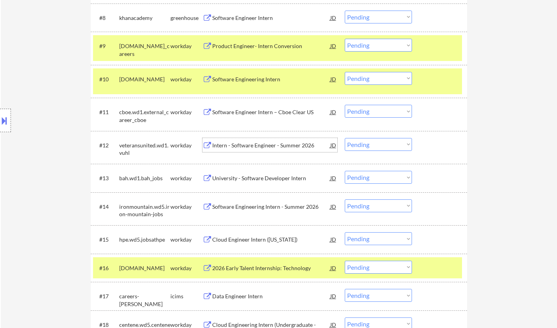
click at [283, 150] on div "Intern - Software Engineer - Summer 2026" at bounding box center [271, 145] width 118 height 14
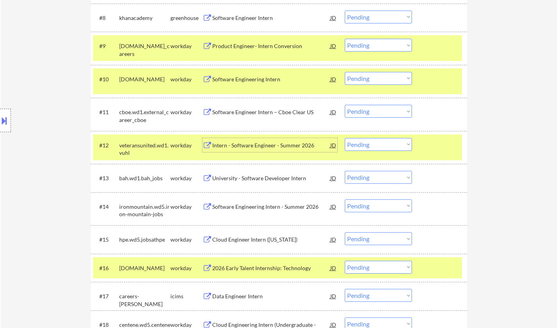
click at [378, 147] on select "Choose an option... Pending Applied Excluded (Questions) Excluded (Expired) Exc…" at bounding box center [378, 144] width 67 height 13
click at [345, 138] on select "Choose an option... Pending Applied Excluded (Questions) Excluded (Expired) Exc…" at bounding box center [378, 144] width 67 height 13
select select ""pending""
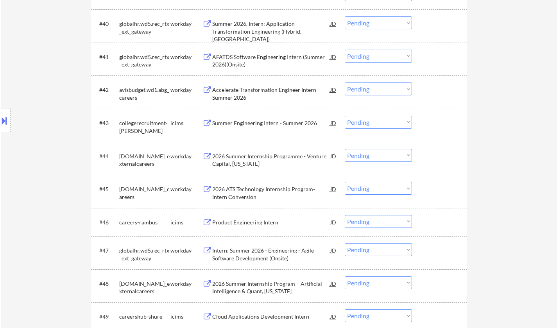
scroll to position [1570, 0]
